Goal: Find specific page/section: Find specific page/section

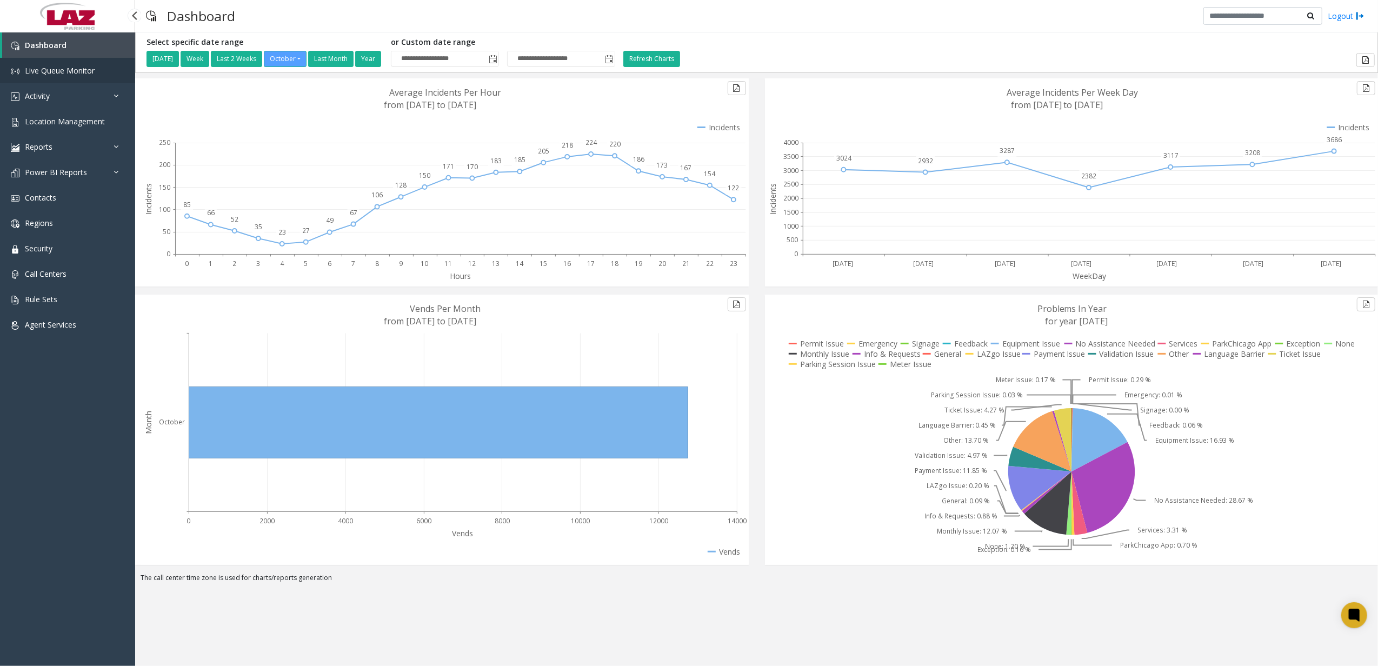
click at [100, 71] on link "Live Queue Monitor" at bounding box center [67, 70] width 135 height 25
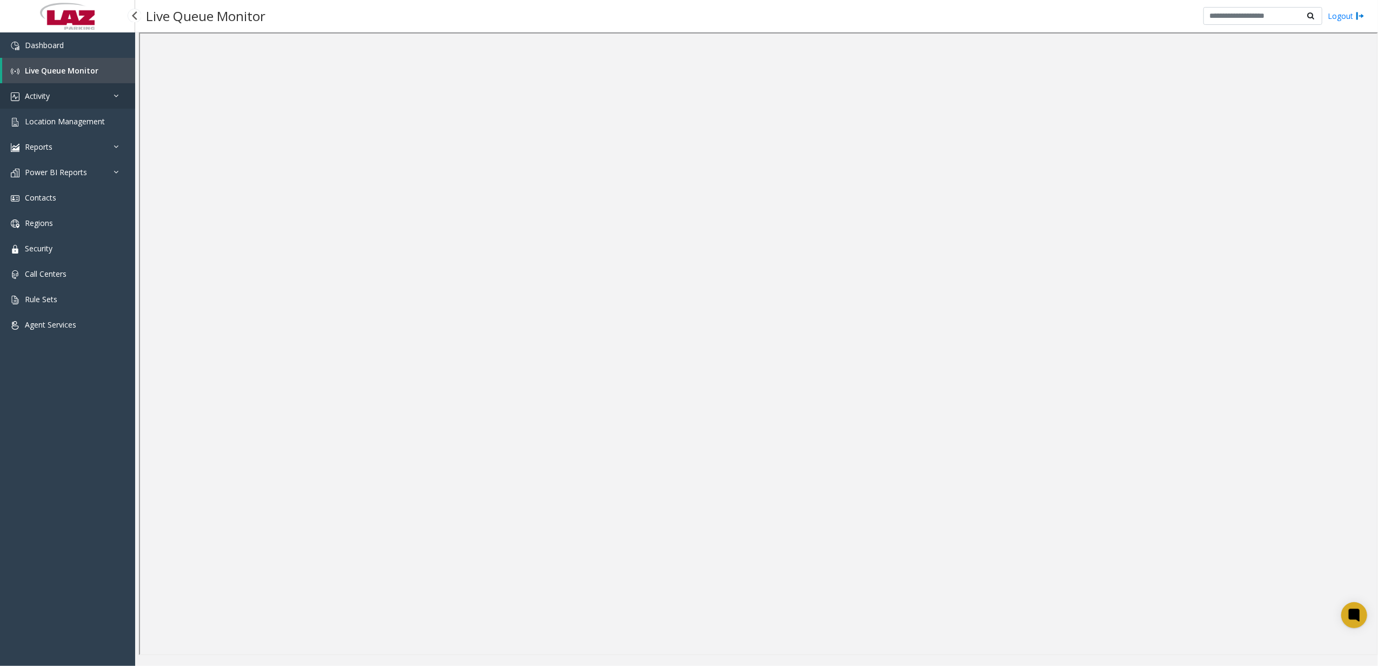
click at [70, 89] on link "Activity" at bounding box center [67, 95] width 135 height 25
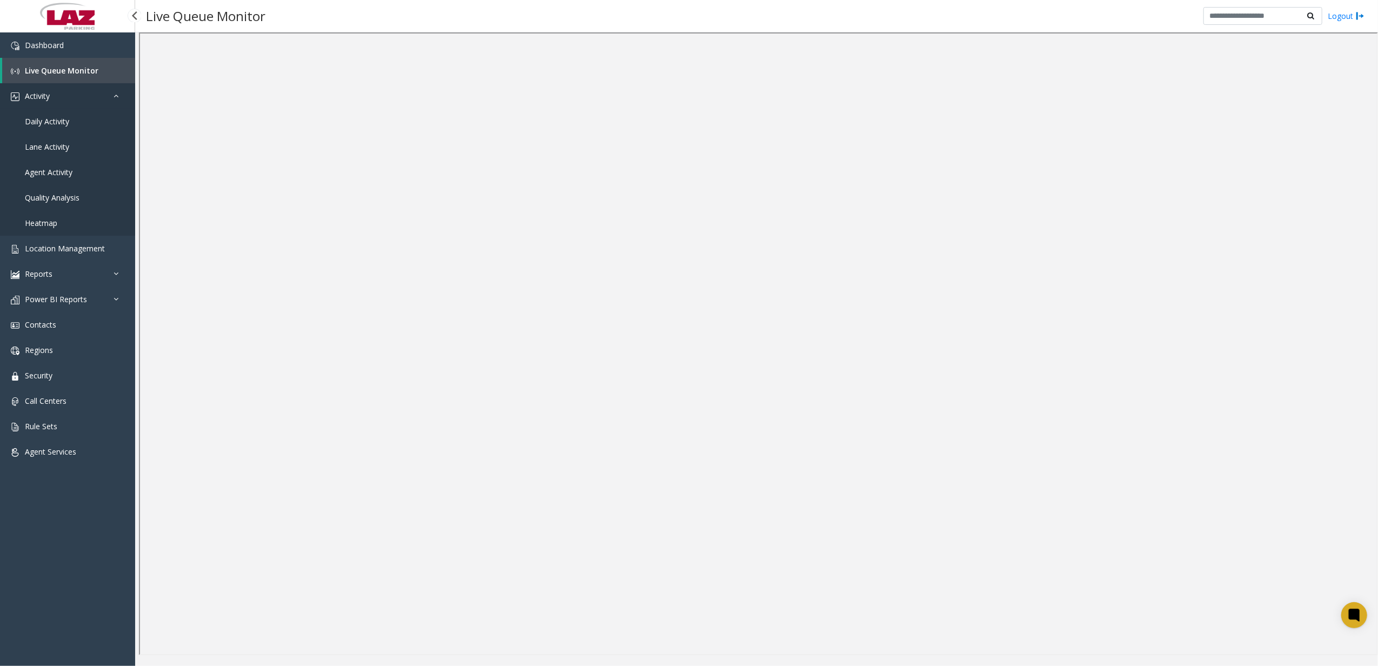
click at [72, 104] on link "Activity" at bounding box center [67, 95] width 135 height 25
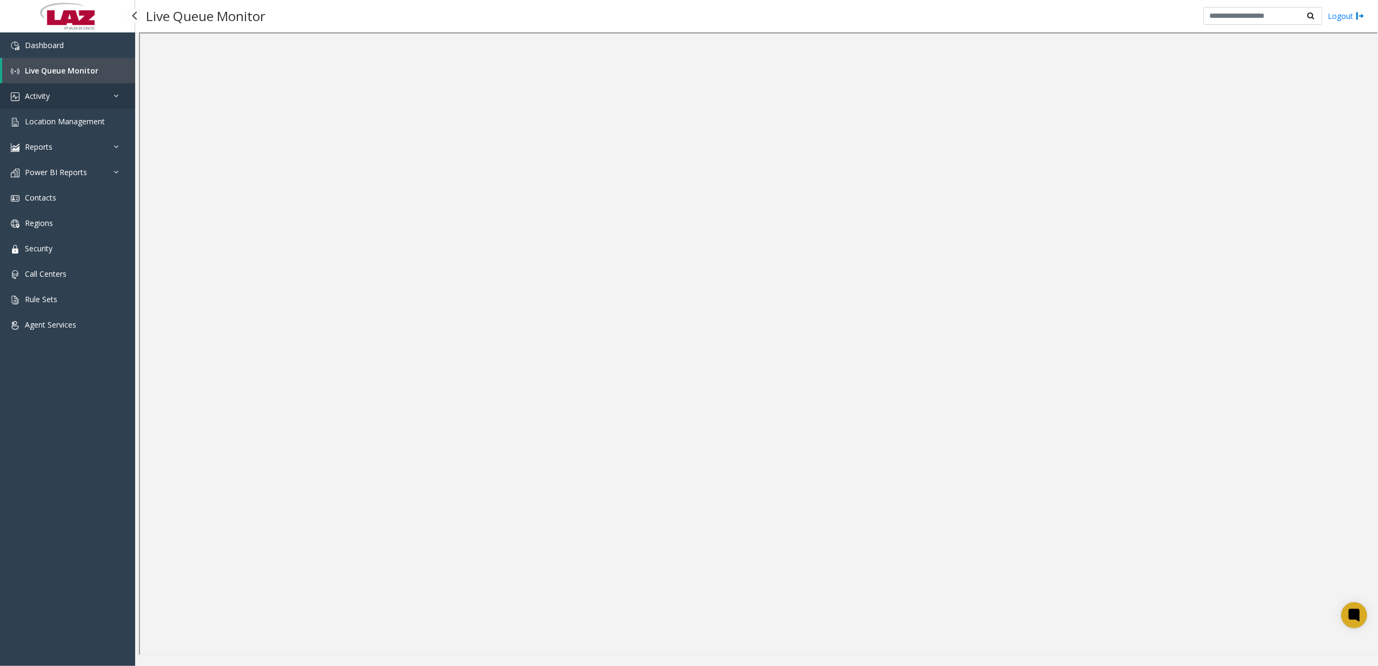
click at [80, 97] on link "Activity" at bounding box center [67, 95] width 135 height 25
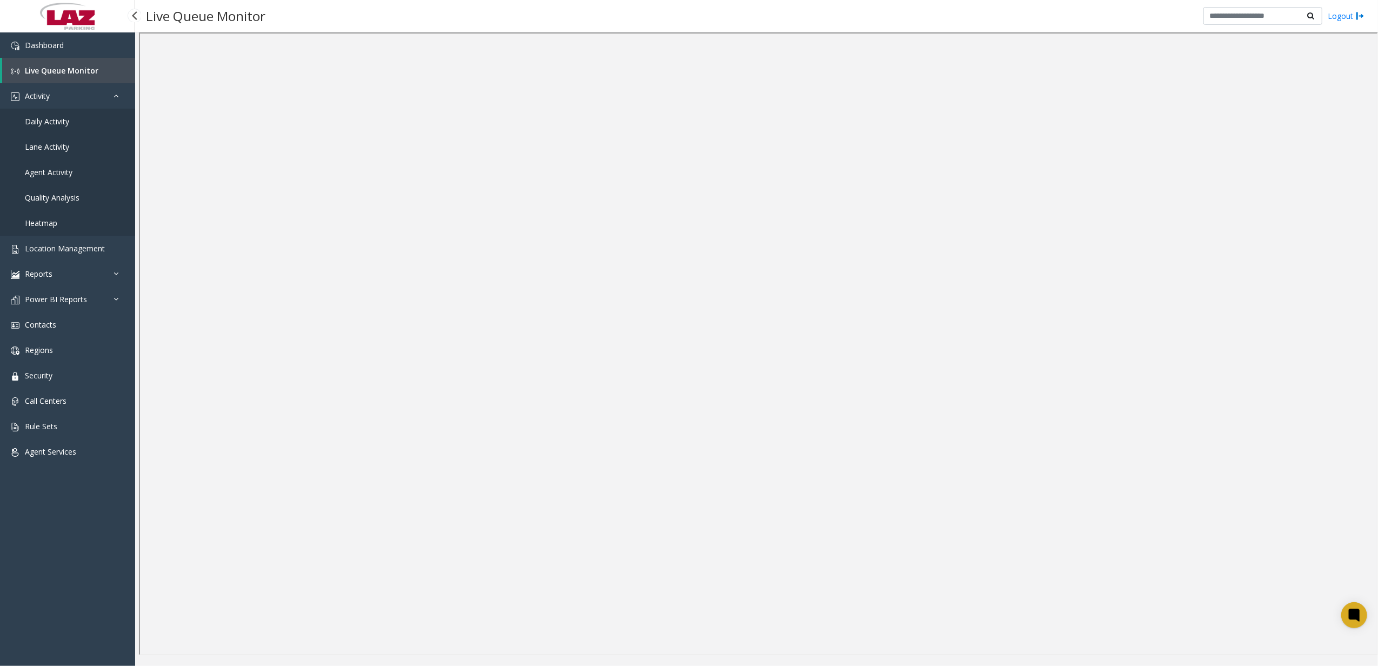
click at [76, 118] on link "Daily Activity" at bounding box center [67, 121] width 135 height 25
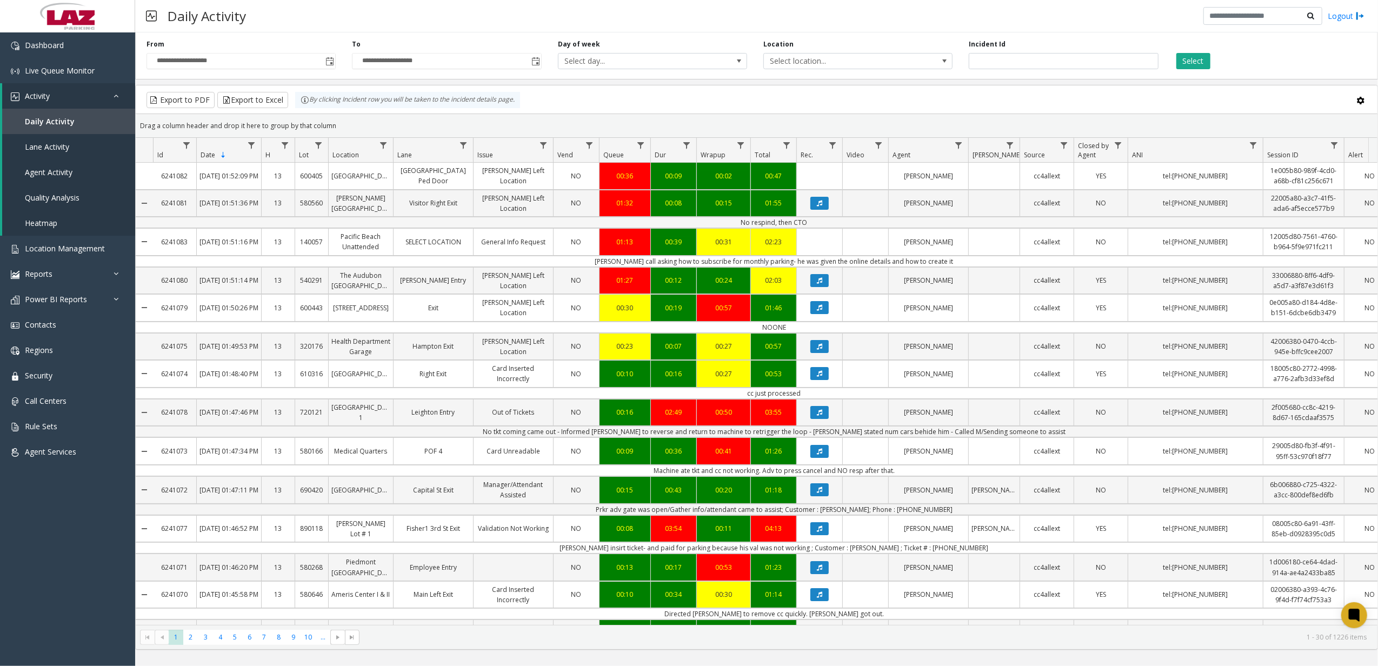
drag, startPoint x: 779, startPoint y: 226, endPoint x: 807, endPoint y: 226, distance: 28.1
click at [807, 226] on td "No respind, then CTO" at bounding box center [774, 222] width 1243 height 11
drag, startPoint x: 807, startPoint y: 226, endPoint x: 758, endPoint y: 225, distance: 49.2
click at [758, 225] on td "No respind, then CTO" at bounding box center [774, 222] width 1243 height 11
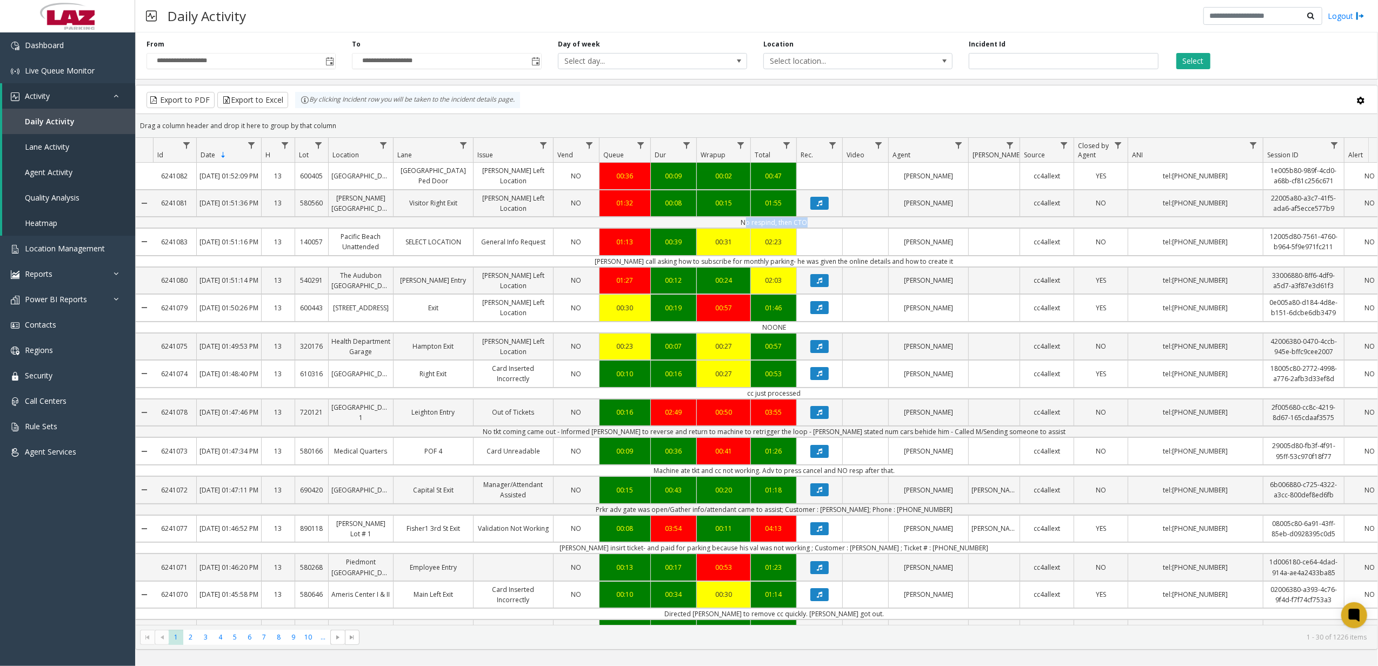
click at [758, 225] on td "No respind, then CTO" at bounding box center [774, 222] width 1243 height 11
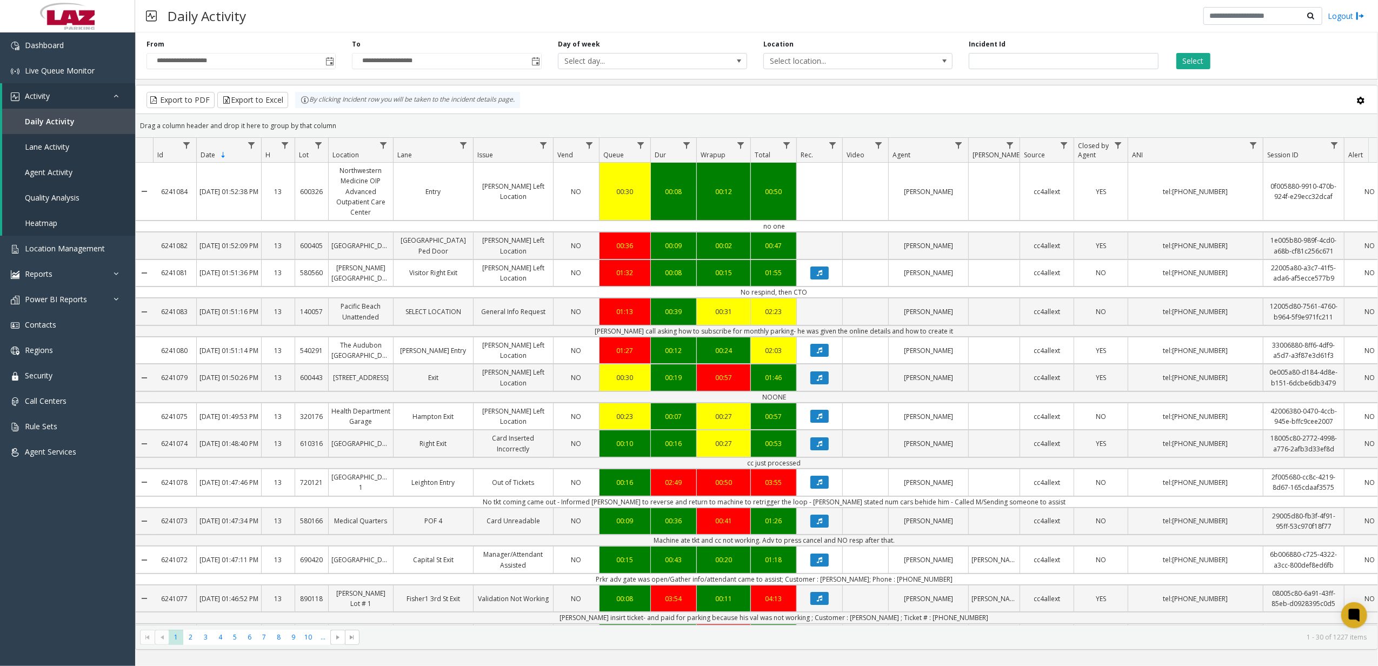
click at [704, 225] on td "no one" at bounding box center [774, 226] width 1243 height 11
click at [71, 135] on link "Lane Activity" at bounding box center [68, 146] width 133 height 25
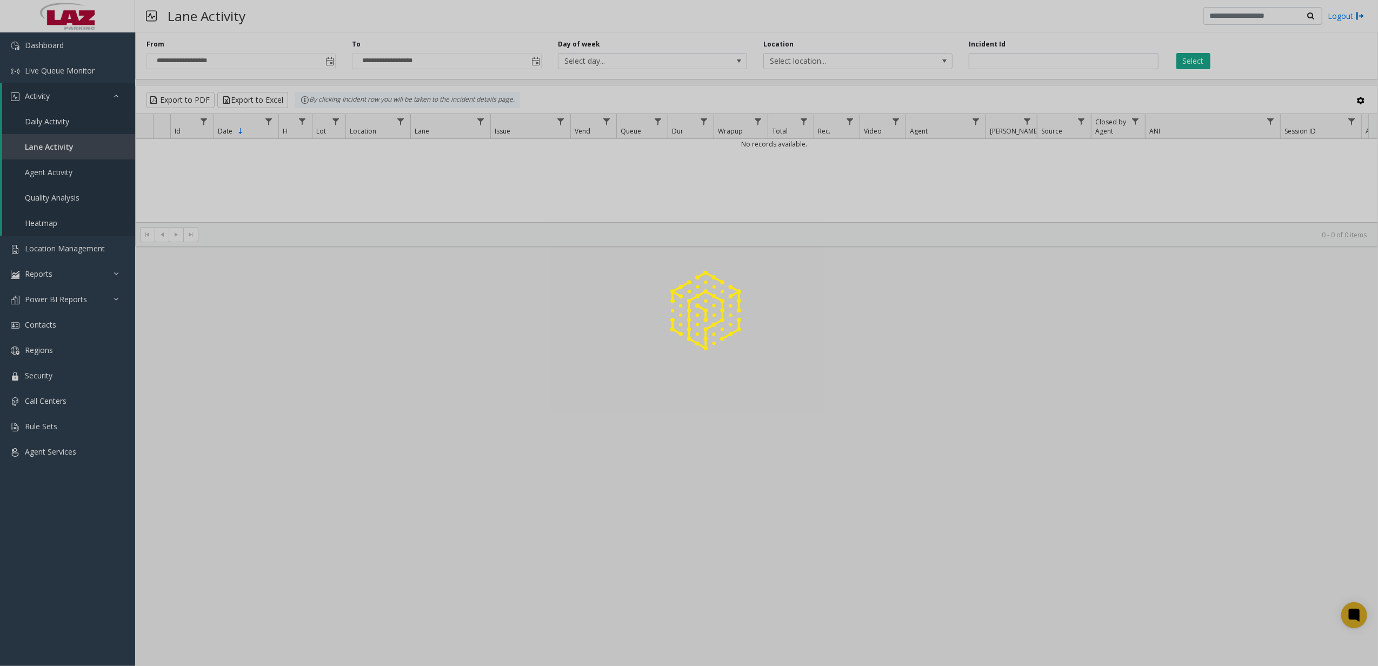
click at [64, 124] on div at bounding box center [689, 333] width 1378 height 666
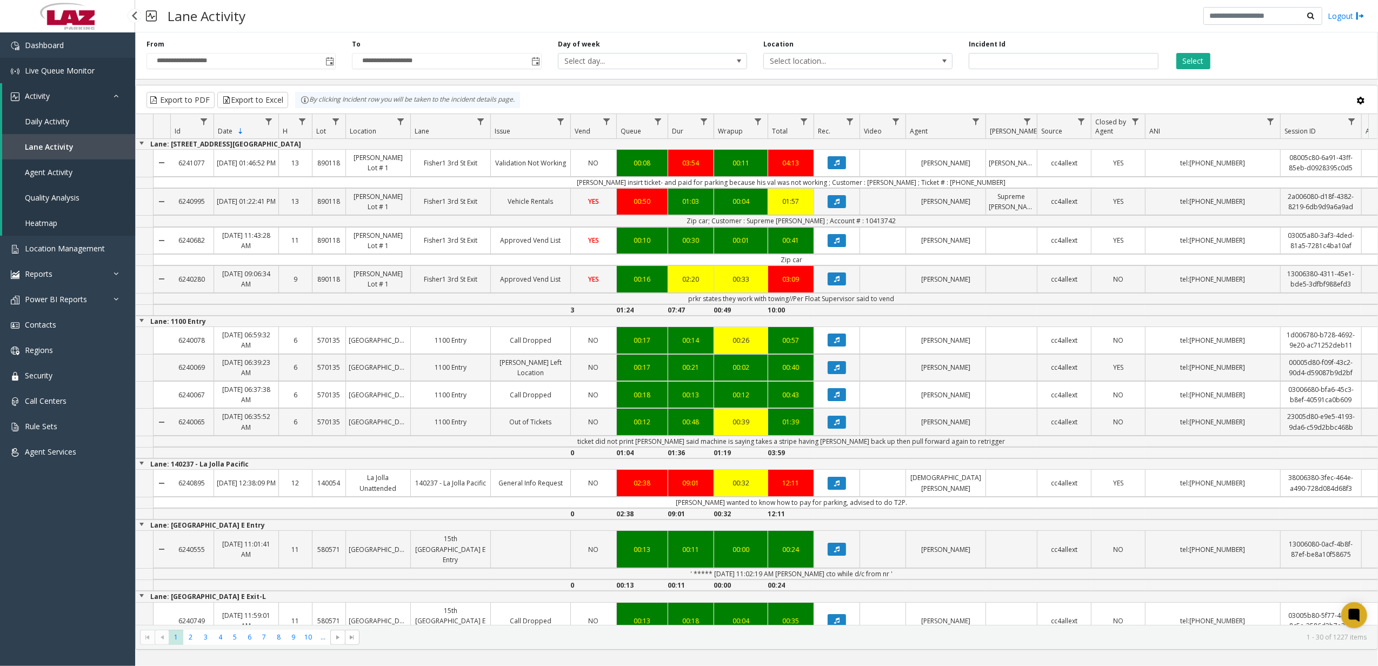
click at [75, 70] on span "Live Queue Monitor" at bounding box center [60, 70] width 70 height 10
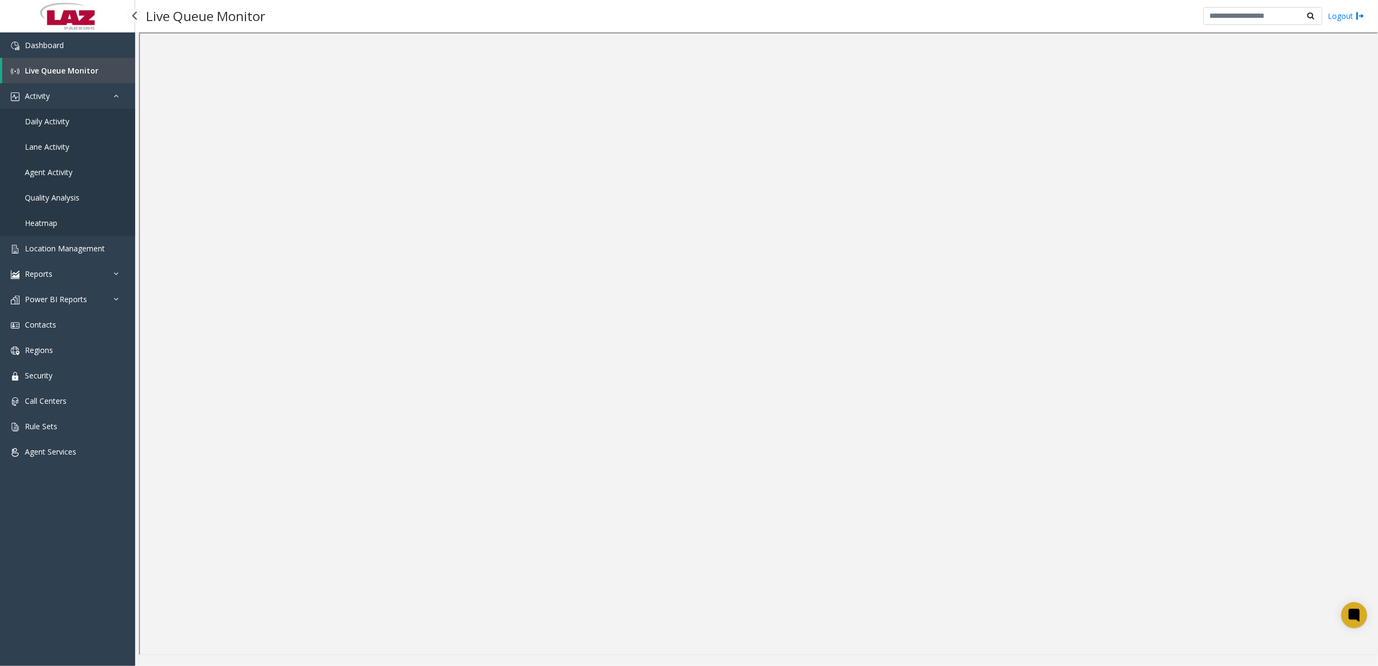
click at [68, 120] on span "Daily Activity" at bounding box center [47, 121] width 44 height 10
